Goal: Share content: Share content

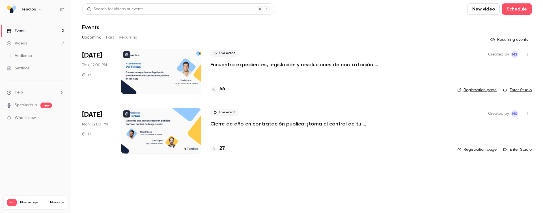
click at [280, 72] on div "Live event Encuentra expedientes, legislación y resoluciones de contratación pú…" at bounding box center [330, 71] width 238 height 45
click at [269, 63] on p "Encuentra expedientes, legislación y resoluciones de contratación pública en 1 …" at bounding box center [296, 64] width 170 height 7
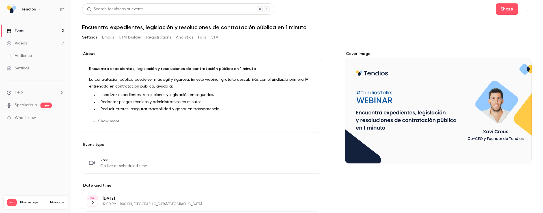
click at [137, 55] on label "About" at bounding box center [202, 54] width 240 height 6
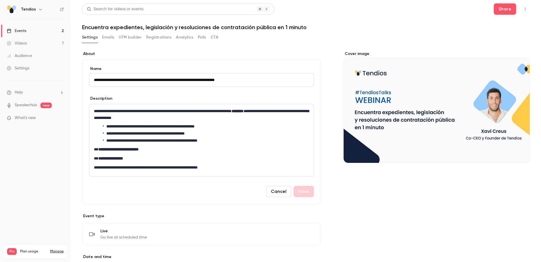
click at [54, 164] on nav "Tendios Events 2 Videos 7 Audience Settings Help SpeakerHub new What's new Pro …" at bounding box center [35, 131] width 71 height 262
click at [35, 27] on link "Events 2" at bounding box center [35, 31] width 71 height 12
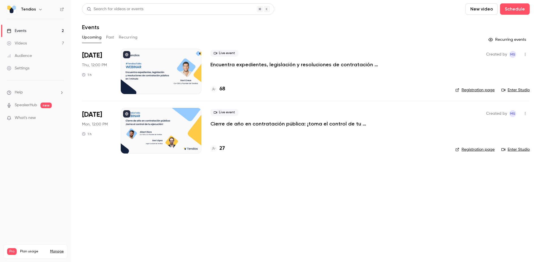
click at [526, 54] on icon "button" at bounding box center [525, 54] width 5 height 4
click at [494, 68] on div "Share" at bounding box center [503, 69] width 43 height 6
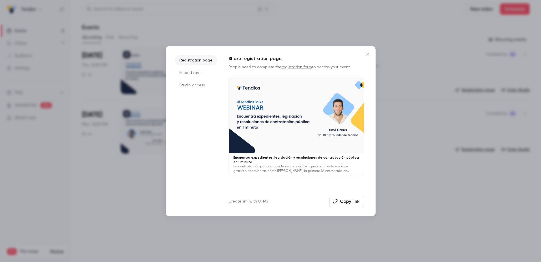
click at [340, 201] on button "Copy link" at bounding box center [347, 201] width 35 height 11
click at [365, 53] on icon "Close" at bounding box center [368, 54] width 7 height 5
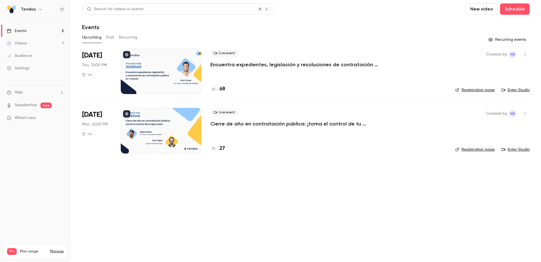
click at [280, 86] on div "68" at bounding box center [329, 89] width 236 height 8
